Goal: Submit feedback/report problem

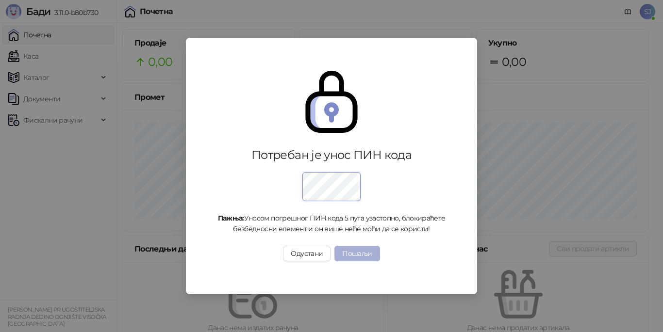
click at [352, 253] on button "Пошаљи" at bounding box center [356, 254] width 45 height 16
click at [348, 257] on button "Пошаљи" at bounding box center [356, 254] width 45 height 16
